Goal: Transaction & Acquisition: Download file/media

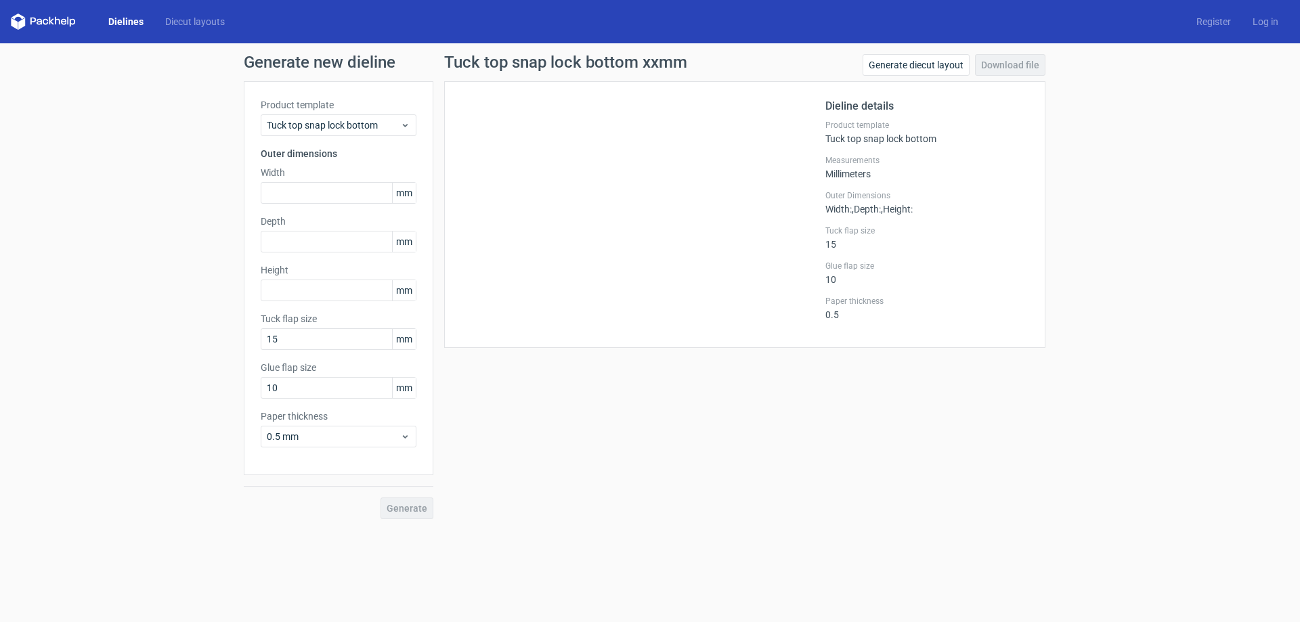
click at [122, 17] on link "Dielines" at bounding box center [126, 22] width 57 height 14
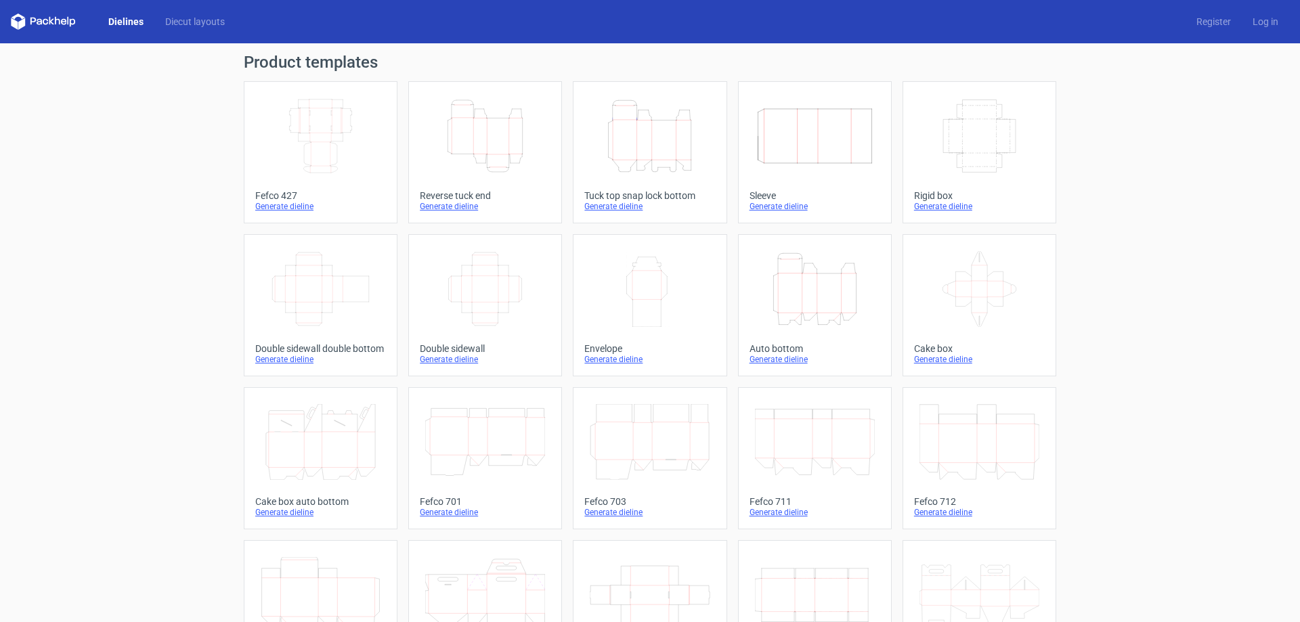
click at [657, 122] on icon "Height Depth Width" at bounding box center [650, 136] width 120 height 76
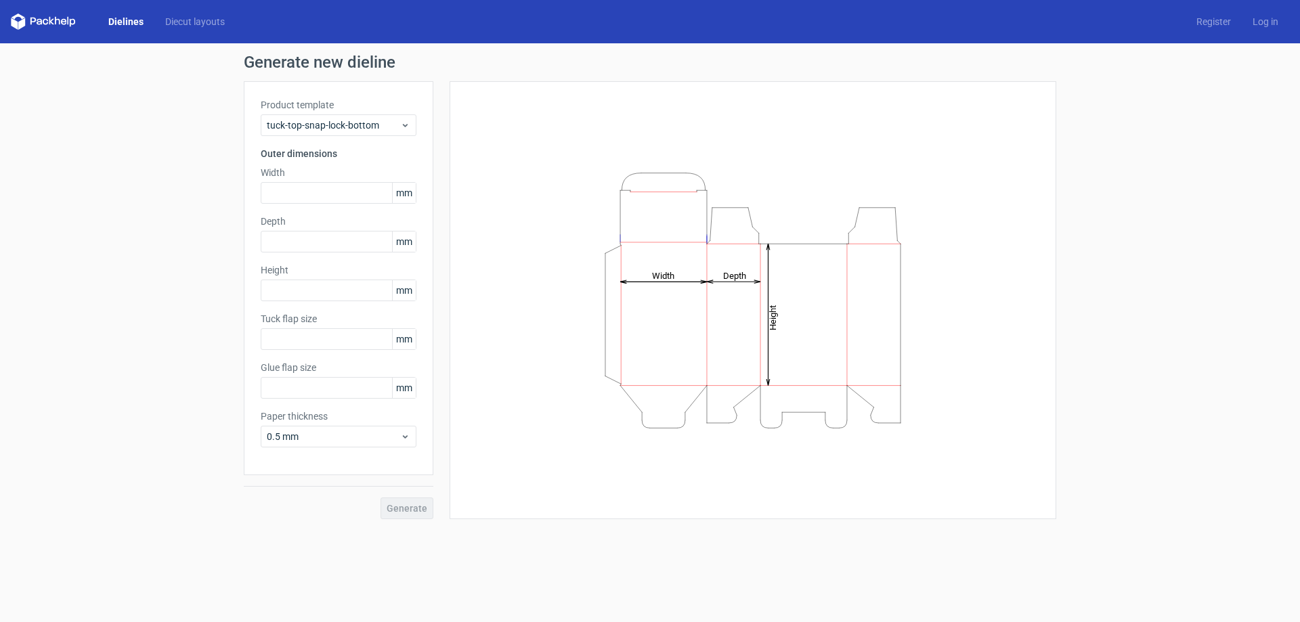
type input "15"
type input "10"
click at [343, 190] on input "text" at bounding box center [339, 193] width 156 height 22
paste input "150499"
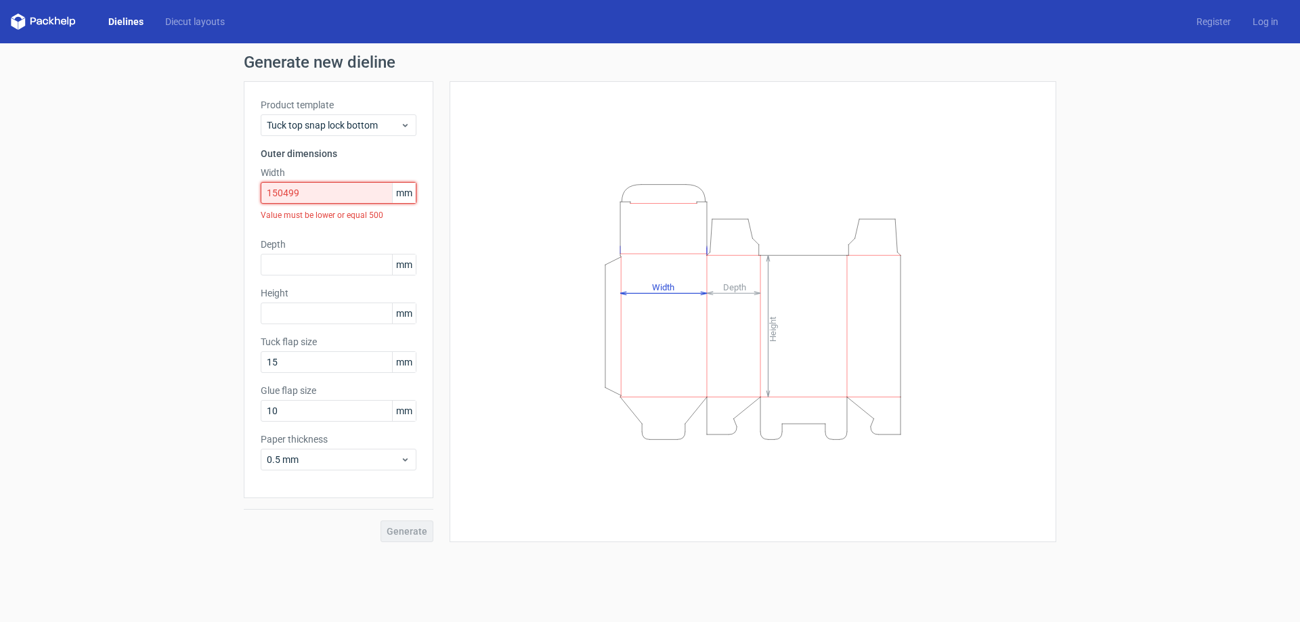
click at [324, 188] on input "150499" at bounding box center [339, 193] width 156 height 22
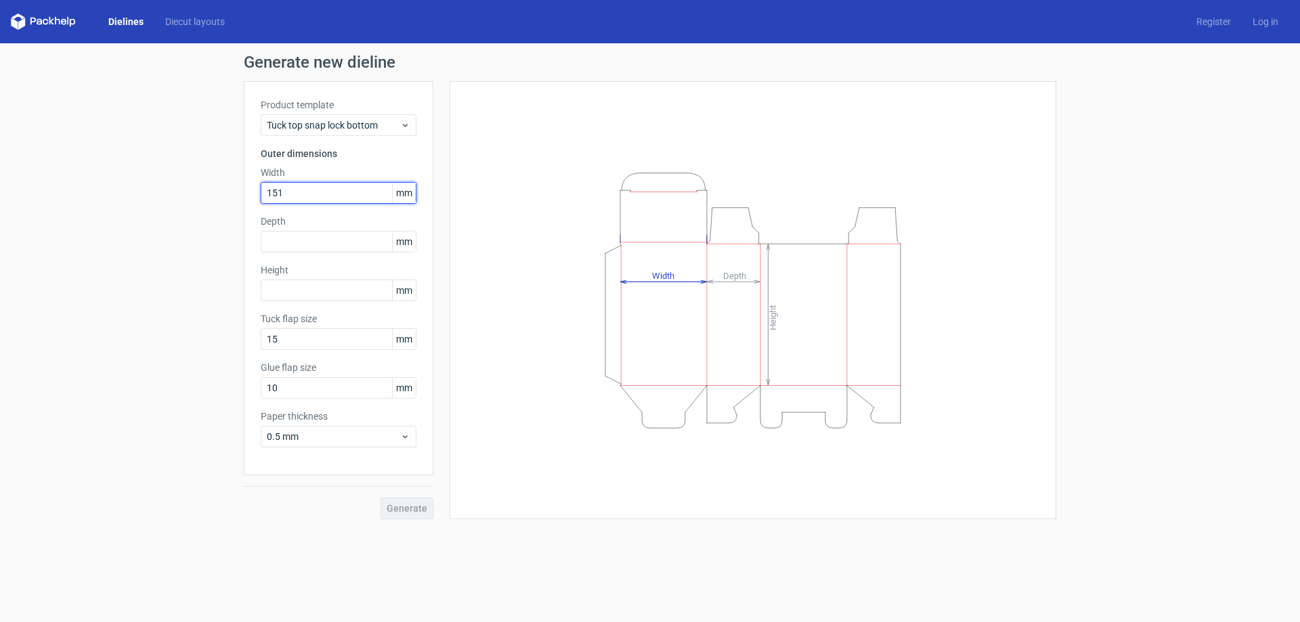
type input "151"
drag, startPoint x: 322, startPoint y: 244, endPoint x: 0, endPoint y: 235, distance: 321.8
click at [0, 238] on div "Generate new dieline Product template Tuck top snap lock bottom Outer dimension…" at bounding box center [650, 286] width 1300 height 487
type input "79"
click at [379, 294] on input "text" at bounding box center [339, 291] width 156 height 22
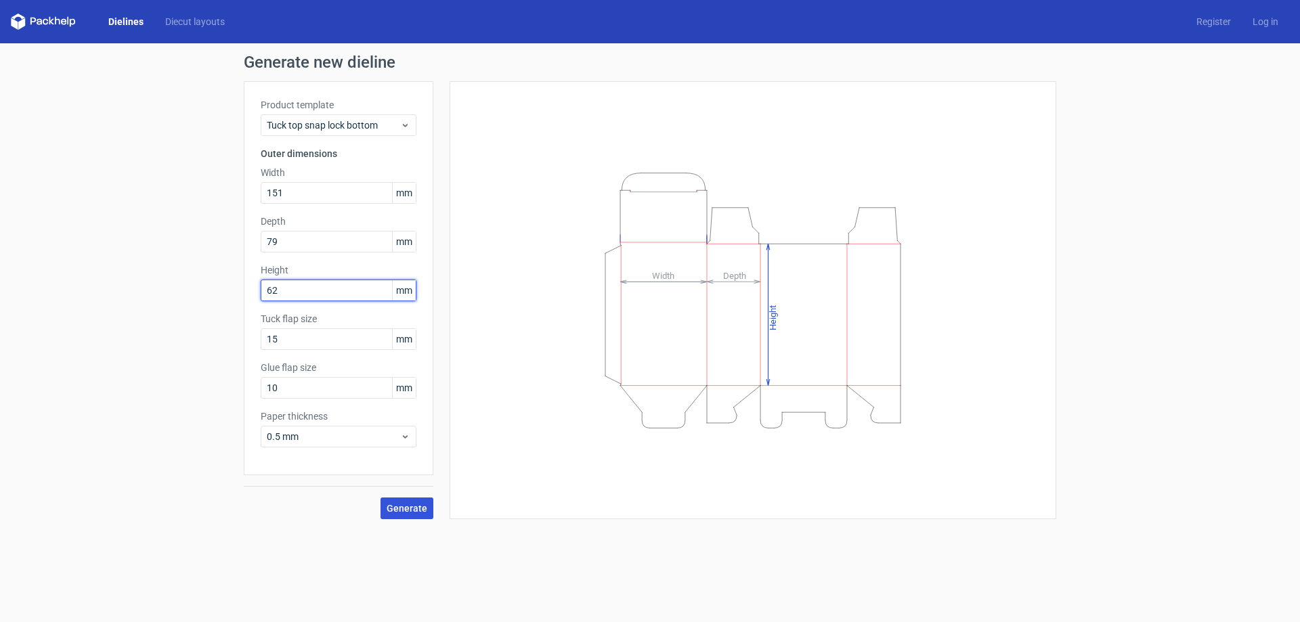
type input "62"
click at [398, 515] on button "Generate" at bounding box center [407, 509] width 53 height 22
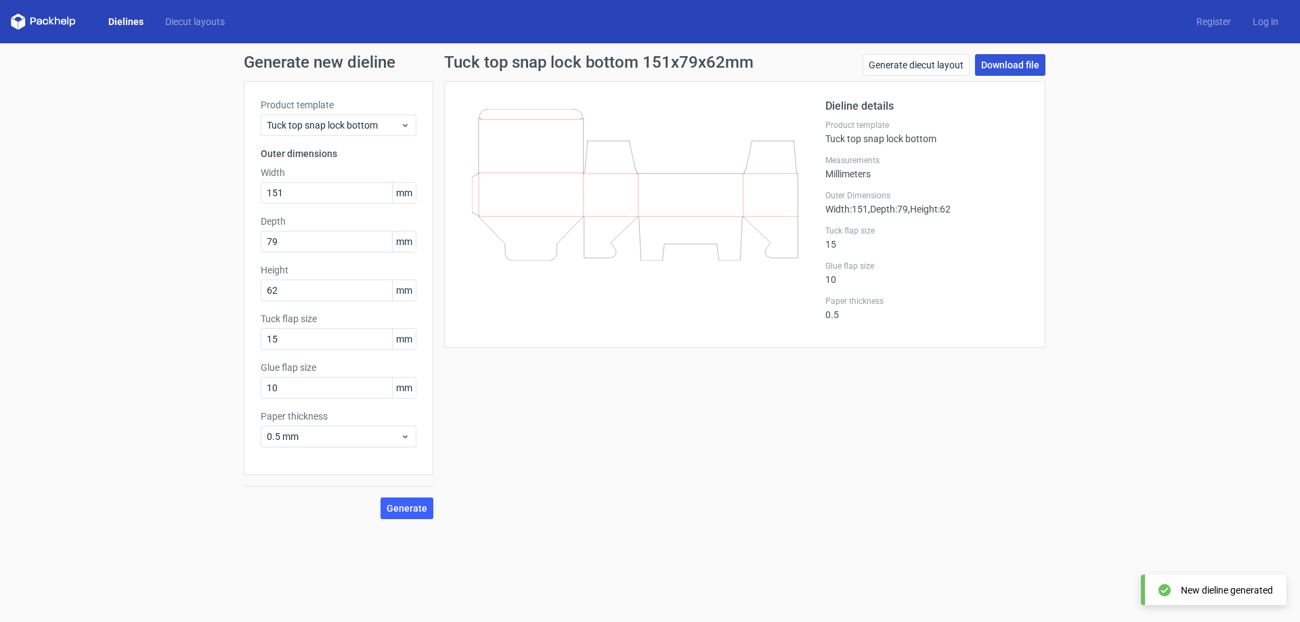
click at [1012, 63] on link "Download file" at bounding box center [1010, 65] width 70 height 22
